Goal: Find specific page/section: Find specific page/section

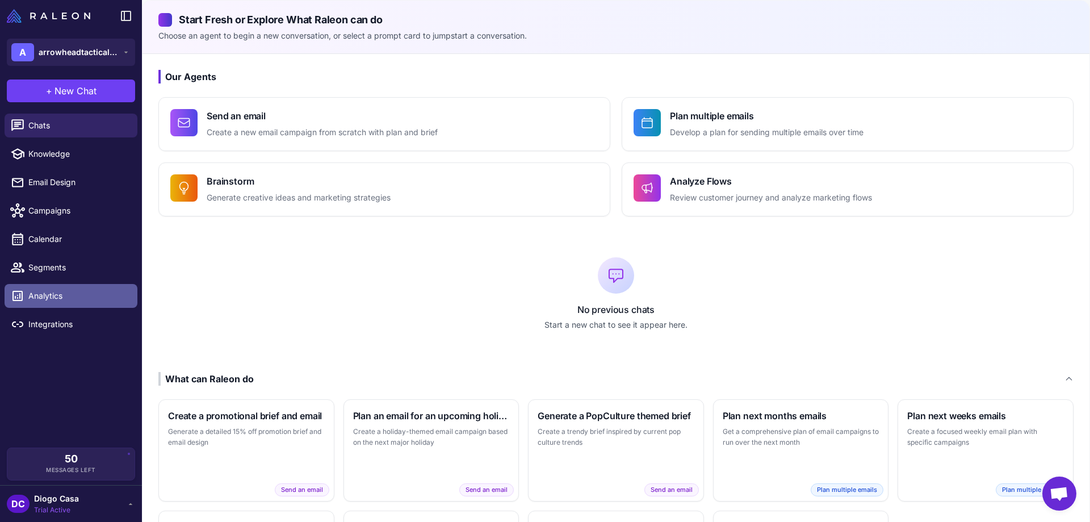
click at [61, 292] on span "Analytics" at bounding box center [78, 295] width 100 height 12
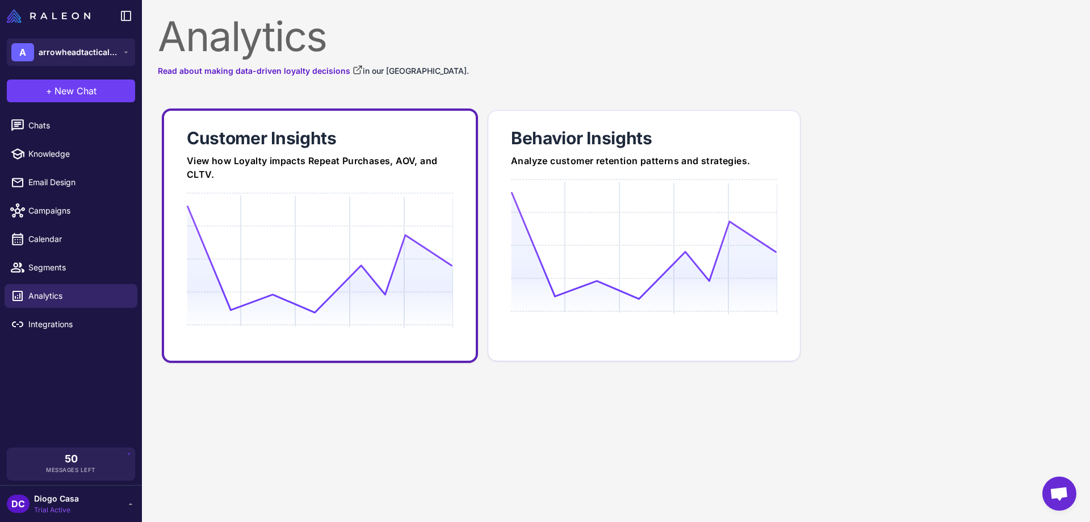
click at [363, 215] on icon at bounding box center [320, 259] width 266 height 108
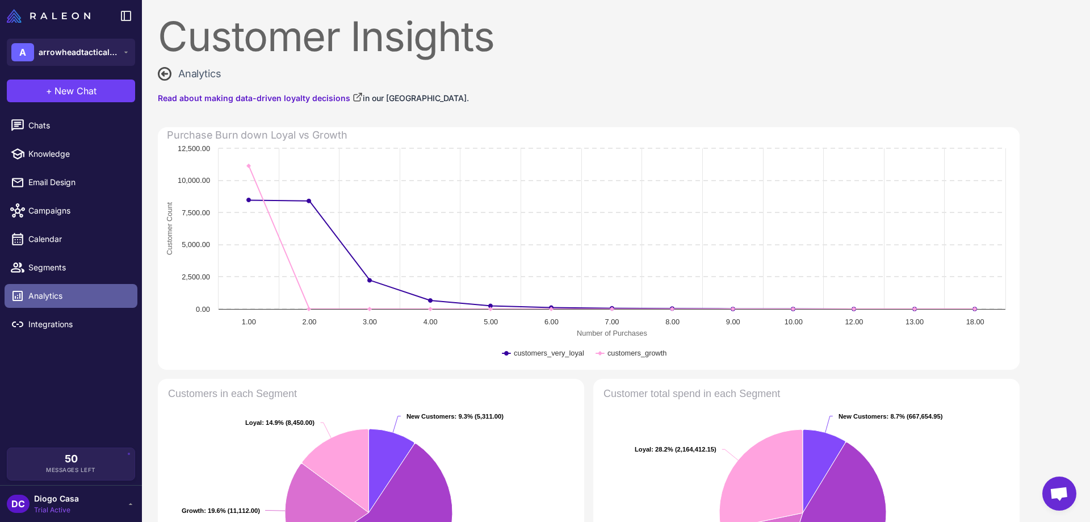
click at [44, 301] on span "Analytics" at bounding box center [78, 295] width 100 height 12
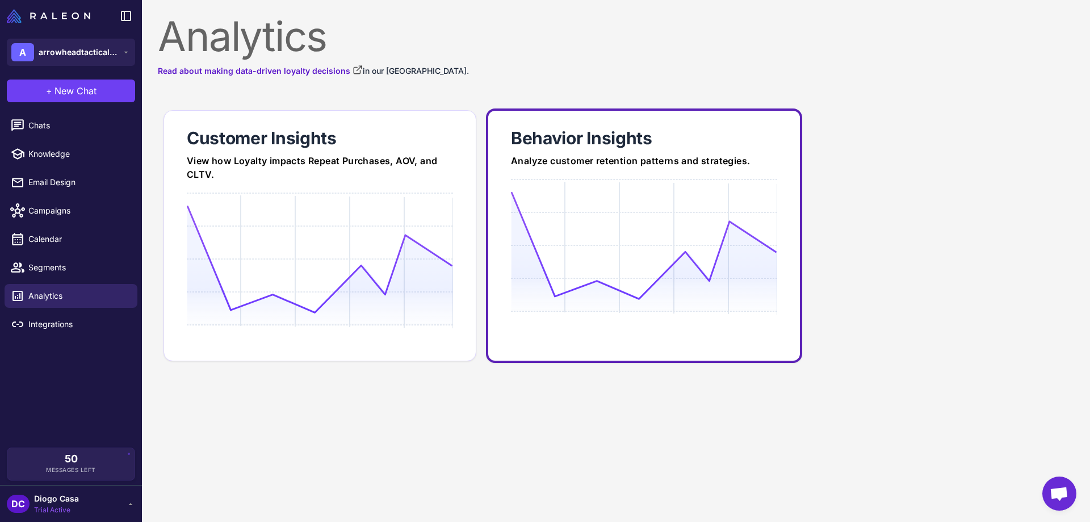
click at [605, 242] on icon at bounding box center [644, 245] width 266 height 108
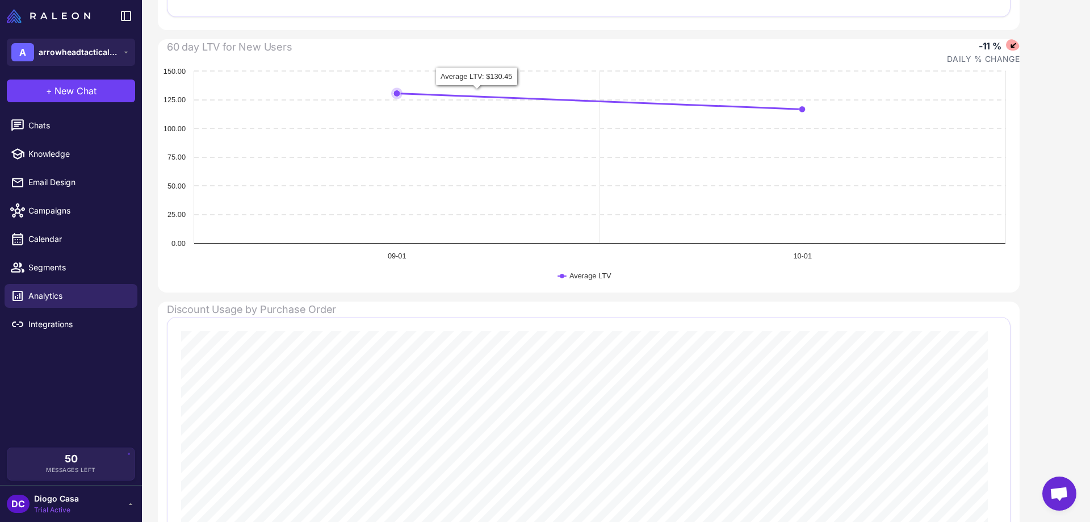
scroll to position [541, 0]
